Goal: Find contact information: Find contact information

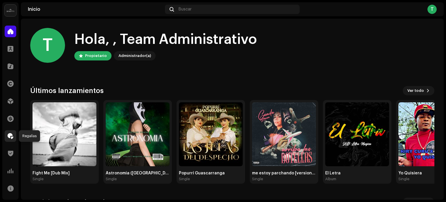
click at [10, 131] on div at bounding box center [11, 136] width 12 height 12
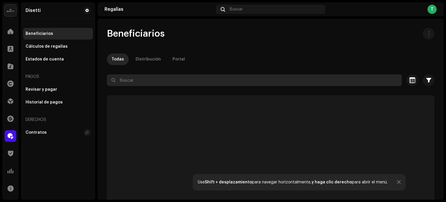
click at [165, 78] on input "text" at bounding box center [254, 80] width 295 height 12
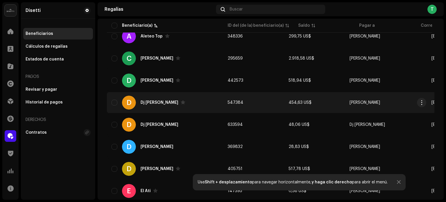
scroll to position [58, 0]
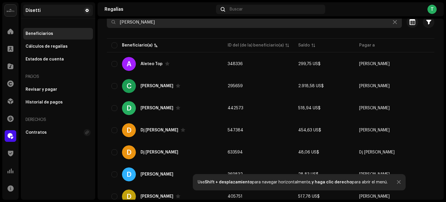
drag, startPoint x: 139, startPoint y: 21, endPoint x: 74, endPoint y: 8, distance: 65.7
click at [80, 10] on div "Disetti Inicio Clientes Catálogo Derechos Distribución Financiar Regalías Trust…" at bounding box center [223, 101] width 446 height 202
type input "149"
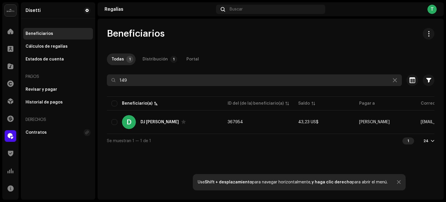
drag, startPoint x: 152, startPoint y: 80, endPoint x: 102, endPoint y: 78, distance: 49.7
click at [102, 78] on div "Beneficiarios Todas 1 Distribución 1 Portal 149 Seleccionado 0 Seleccionar todo…" at bounding box center [271, 88] width 346 height 120
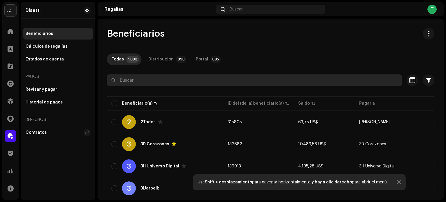
click at [137, 80] on input "text" at bounding box center [254, 80] width 295 height 12
type input "[PERSON_NAME]"
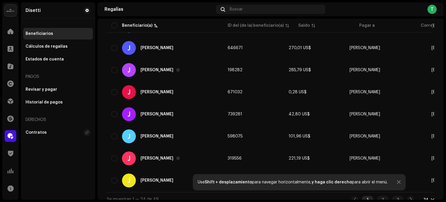
scroll to position [460, 0]
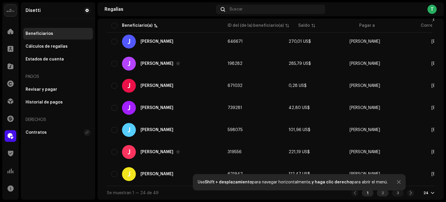
click at [380, 195] on div "2" at bounding box center [383, 193] width 12 height 7
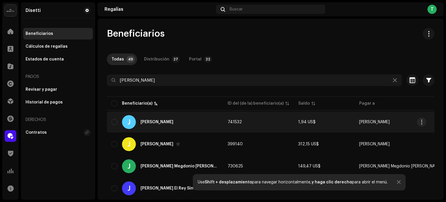
scroll to position [29, 0]
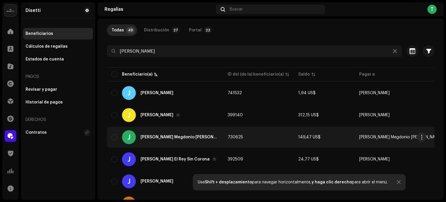
click at [188, 137] on div "[PERSON_NAME] Megdonio [PERSON_NAME]" at bounding box center [180, 137] width 78 height 4
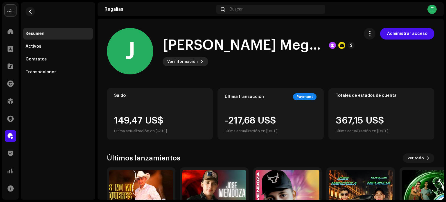
click at [193, 64] on span "Ver información" at bounding box center [182, 62] width 31 height 12
click at [93, 87] on div "J [PERSON_NAME] Megdonio [PERSON_NAME] 730625 Tipo Portal Pagar a nombre de [PE…" at bounding box center [223, 101] width 446 height 202
click at [201, 58] on button "Ver información" at bounding box center [186, 61] width 46 height 9
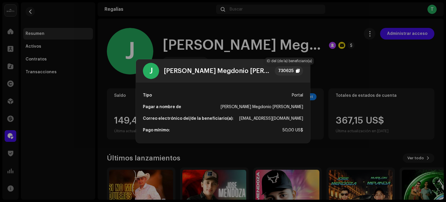
click at [293, 71] on div "730625" at bounding box center [285, 70] width 15 height 7
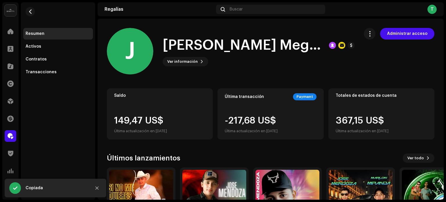
click at [90, 86] on div "J [PERSON_NAME] Megdonio [PERSON_NAME] 730625 Tipo Portal Pagar a nombre de [PE…" at bounding box center [223, 101] width 446 height 202
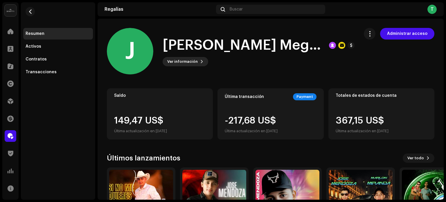
click at [178, 61] on span "Ver información" at bounding box center [182, 62] width 31 height 12
click at [115, 78] on div "J [PERSON_NAME] Megdonio [PERSON_NAME] 730625 Tipo Portal Pagar a nombre de [PE…" at bounding box center [223, 101] width 446 height 202
click at [188, 63] on span "Ver información" at bounding box center [182, 62] width 31 height 12
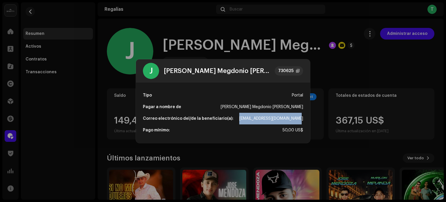
drag, startPoint x: 241, startPoint y: 118, endPoint x: 303, endPoint y: 117, distance: 62.5
click at [303, 117] on div "[EMAIL_ADDRESS][DOMAIN_NAME]" at bounding box center [272, 119] width 64 height 12
copy div "[EMAIL_ADDRESS][DOMAIN_NAME]"
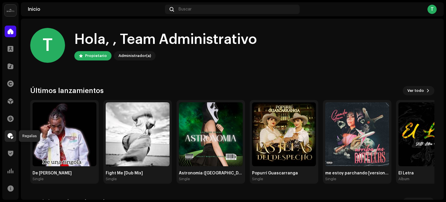
click at [14, 135] on div at bounding box center [11, 136] width 12 height 12
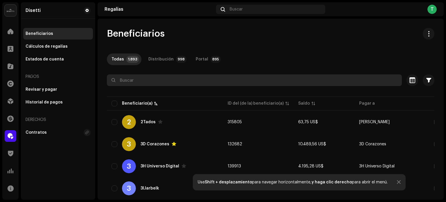
click at [223, 85] on input "text" at bounding box center [254, 80] width 295 height 12
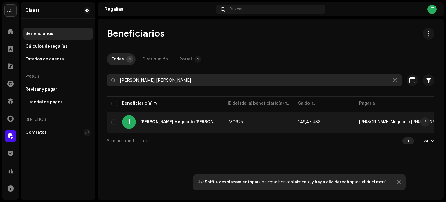
type input "jose meg"
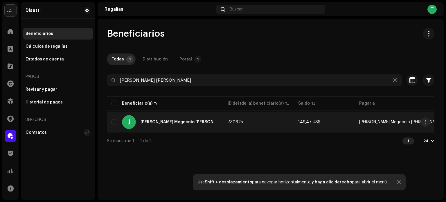
click at [184, 119] on div "J Jose Megdonio Mendoza Diaz" at bounding box center [165, 122] width 107 height 14
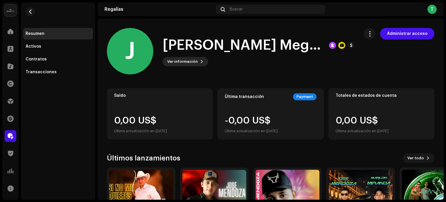
click at [178, 63] on span "Ver información" at bounding box center [182, 62] width 31 height 12
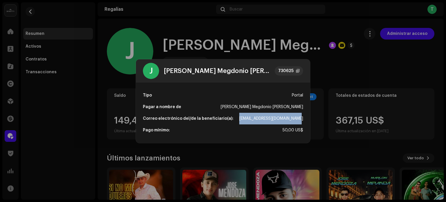
drag, startPoint x: 239, startPoint y: 118, endPoint x: 303, endPoint y: 119, distance: 63.4
click at [303, 119] on div "Correo electrónico del/de la beneficiario(a): josemendozamusica@gmail.com" at bounding box center [223, 119] width 160 height 12
copy div "[EMAIL_ADDRESS][DOMAIN_NAME]"
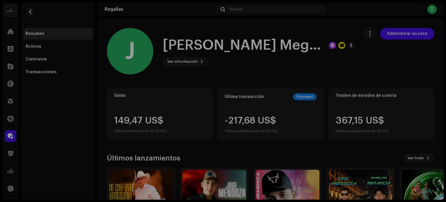
click at [127, 78] on div "J [PERSON_NAME] Megdonio [PERSON_NAME] 730625 Tipo Portal Pagar a nombre de [PE…" at bounding box center [223, 101] width 446 height 202
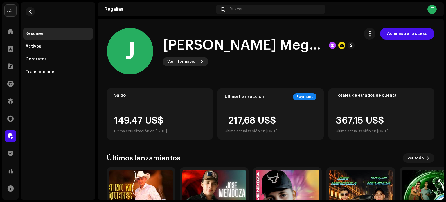
click at [188, 60] on span "Ver información" at bounding box center [182, 62] width 31 height 12
click at [85, 99] on div "J [PERSON_NAME] Megdonio [PERSON_NAME] 730625 Tipo Portal Pagar a nombre de [PE…" at bounding box center [223, 101] width 446 height 202
